Goal: Task Accomplishment & Management: Use online tool/utility

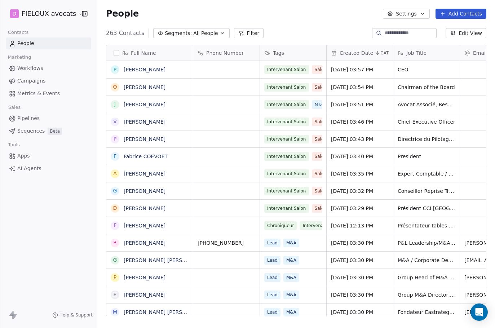
scroll to position [283, 392]
click at [37, 82] on span "Campaigns" at bounding box center [31, 81] width 28 height 8
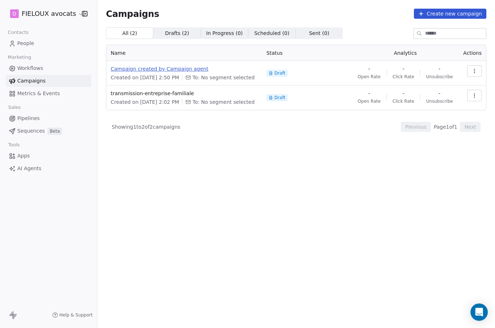
click at [155, 69] on span "Campaign created by Campaign agent" at bounding box center [184, 68] width 147 height 7
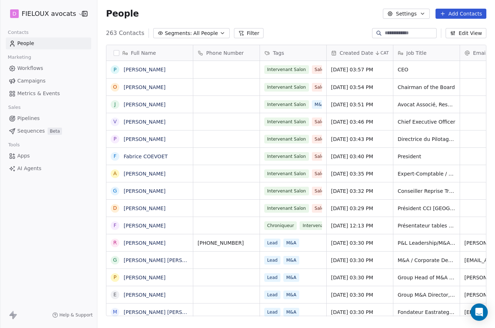
scroll to position [283, 392]
click at [29, 82] on span "Campaigns" at bounding box center [31, 81] width 28 height 8
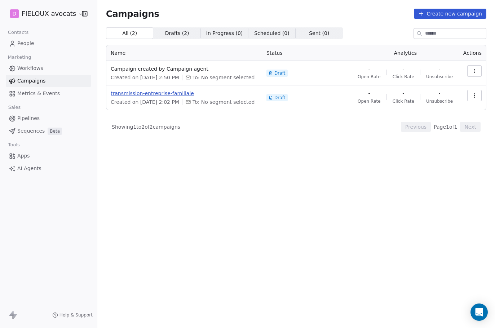
click at [159, 92] on span "transmission-entreprise-familiale" at bounding box center [184, 93] width 147 height 7
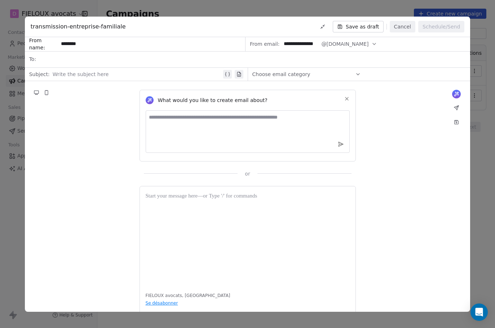
click at [14, 228] on div "**********" at bounding box center [247, 164] width 495 height 328
click at [14, 210] on div "**********" at bounding box center [247, 164] width 495 height 328
click at [405, 27] on button "Cancel" at bounding box center [403, 27] width 26 height 12
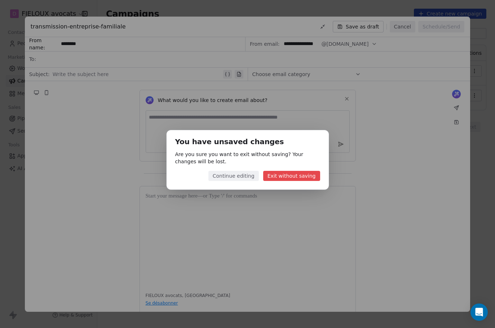
click at [298, 178] on button "Exit without saving" at bounding box center [291, 176] width 57 height 10
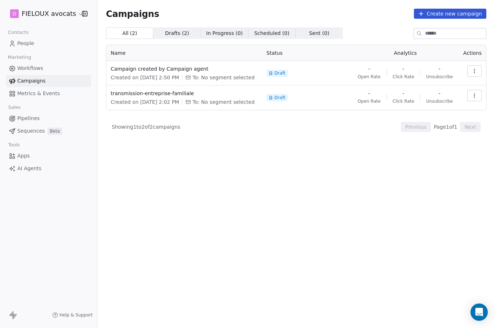
click at [25, 65] on span "Workflows" at bounding box center [30, 69] width 26 height 8
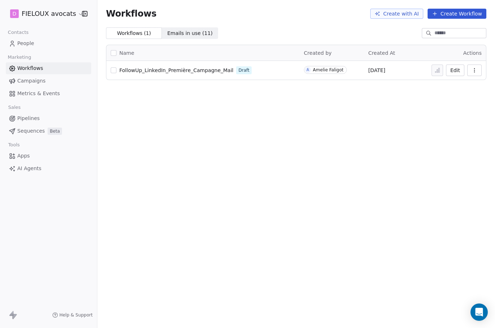
click at [177, 69] on span "FollowUp_LinkedIn_Première_Campagne_Mail" at bounding box center [176, 70] width 114 height 6
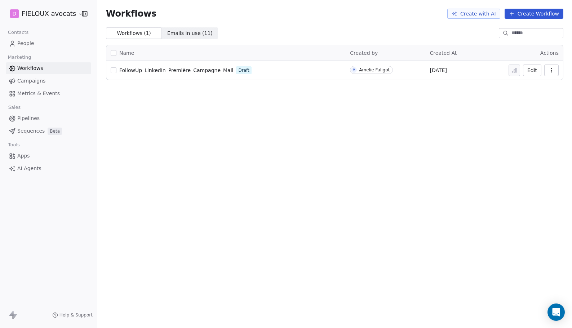
click at [253, 26] on div "Workflows Create with AI Create Workflow" at bounding box center [334, 13] width 475 height 27
click at [29, 40] on span "People" at bounding box center [25, 44] width 17 height 8
